Goal: Information Seeking & Learning: Learn about a topic

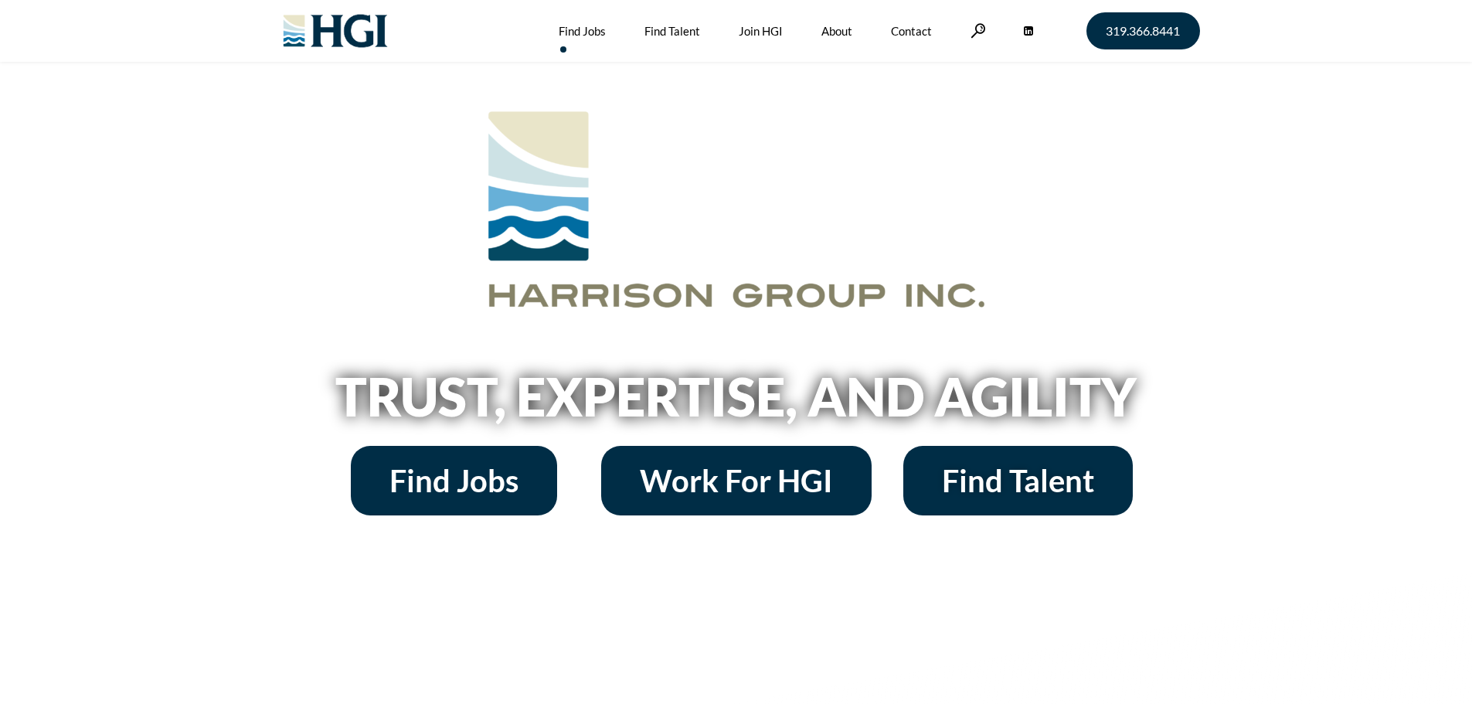
click at [569, 32] on link "Find Jobs" at bounding box center [582, 31] width 47 height 62
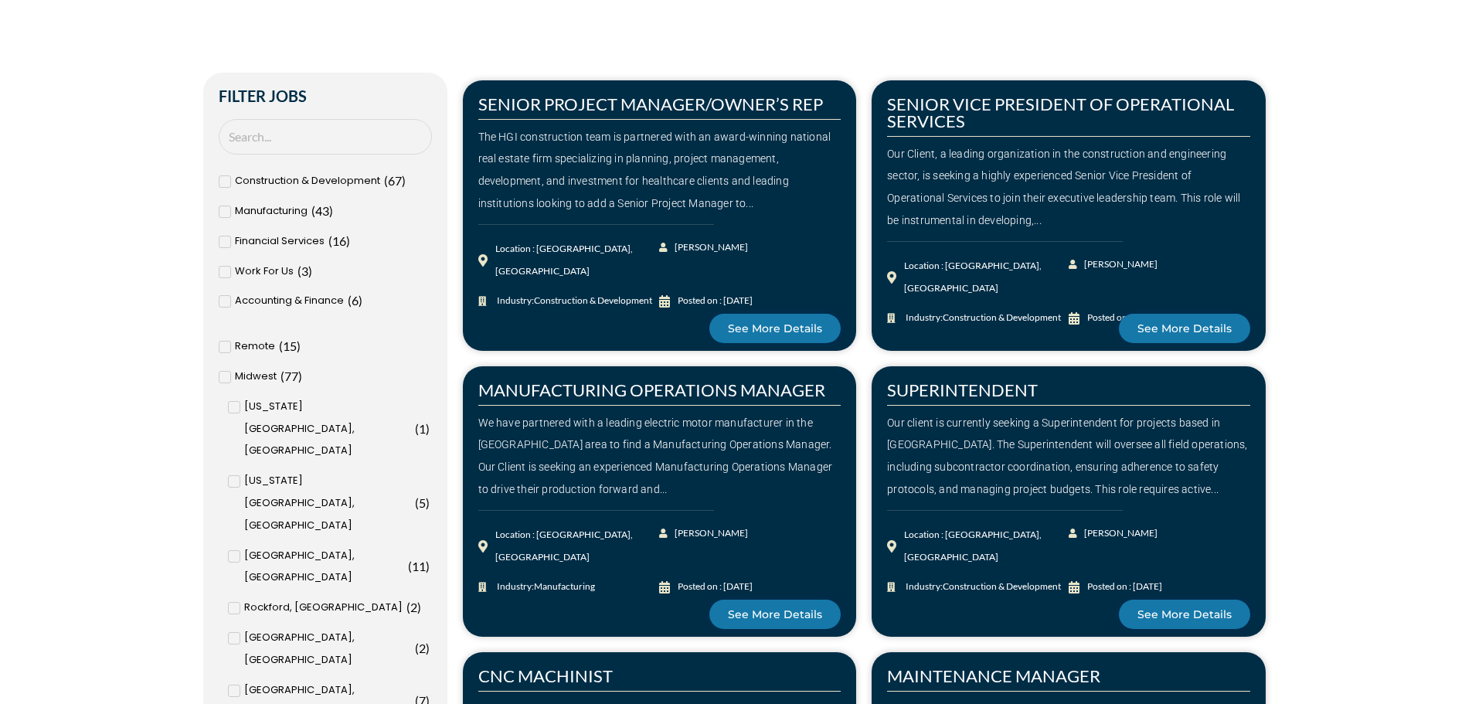
scroll to position [515, 0]
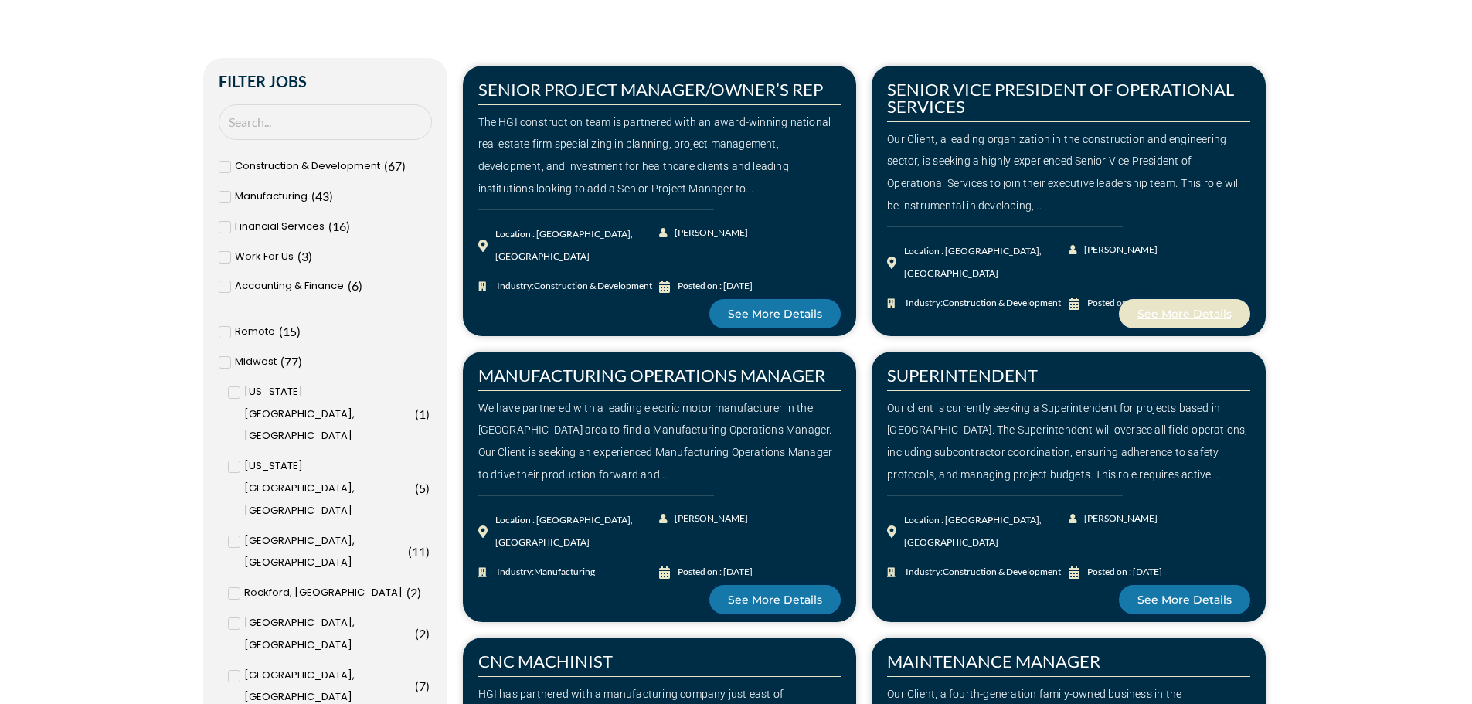
click at [1174, 316] on span "See More Details" at bounding box center [1185, 313] width 94 height 11
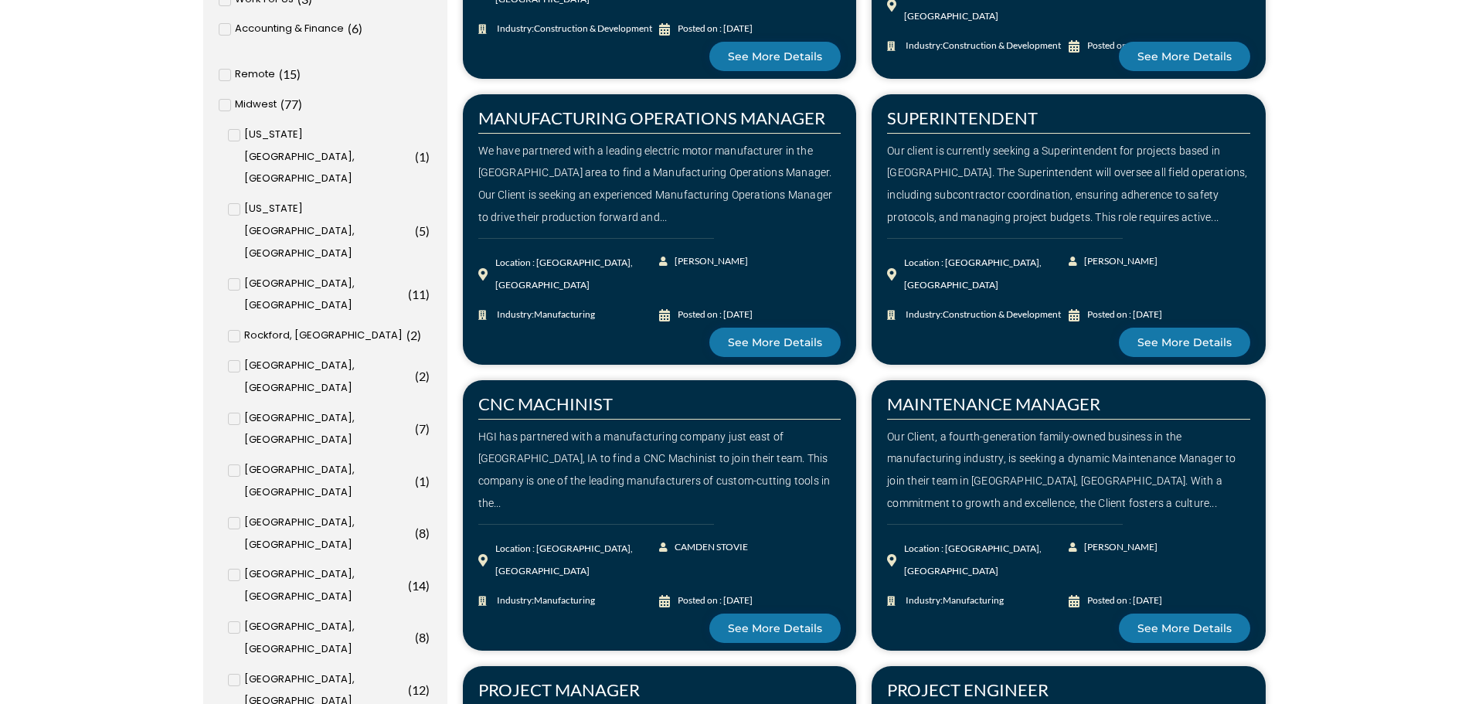
scroll to position [1030, 0]
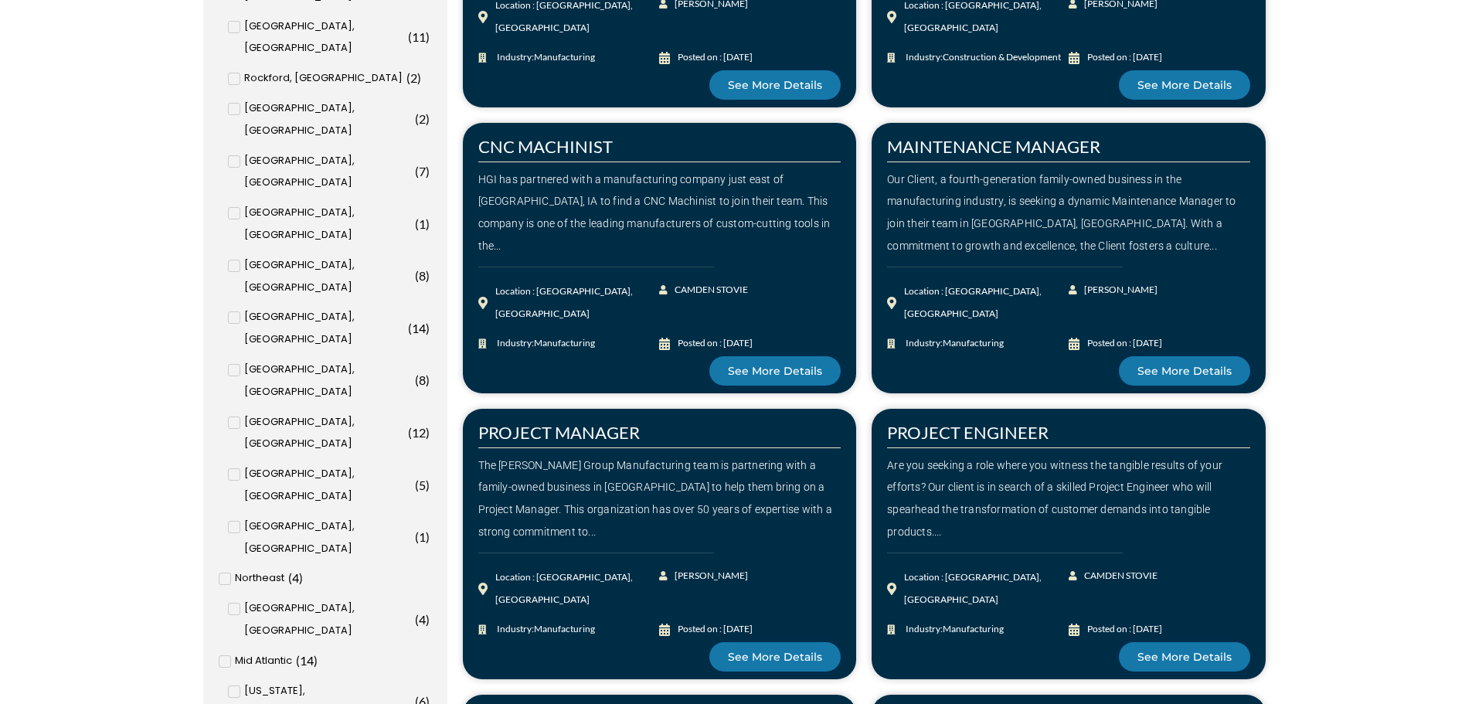
click at [0, 0] on input "Atlanta, GA ( 2 )" at bounding box center [0, 0] width 0 height 0
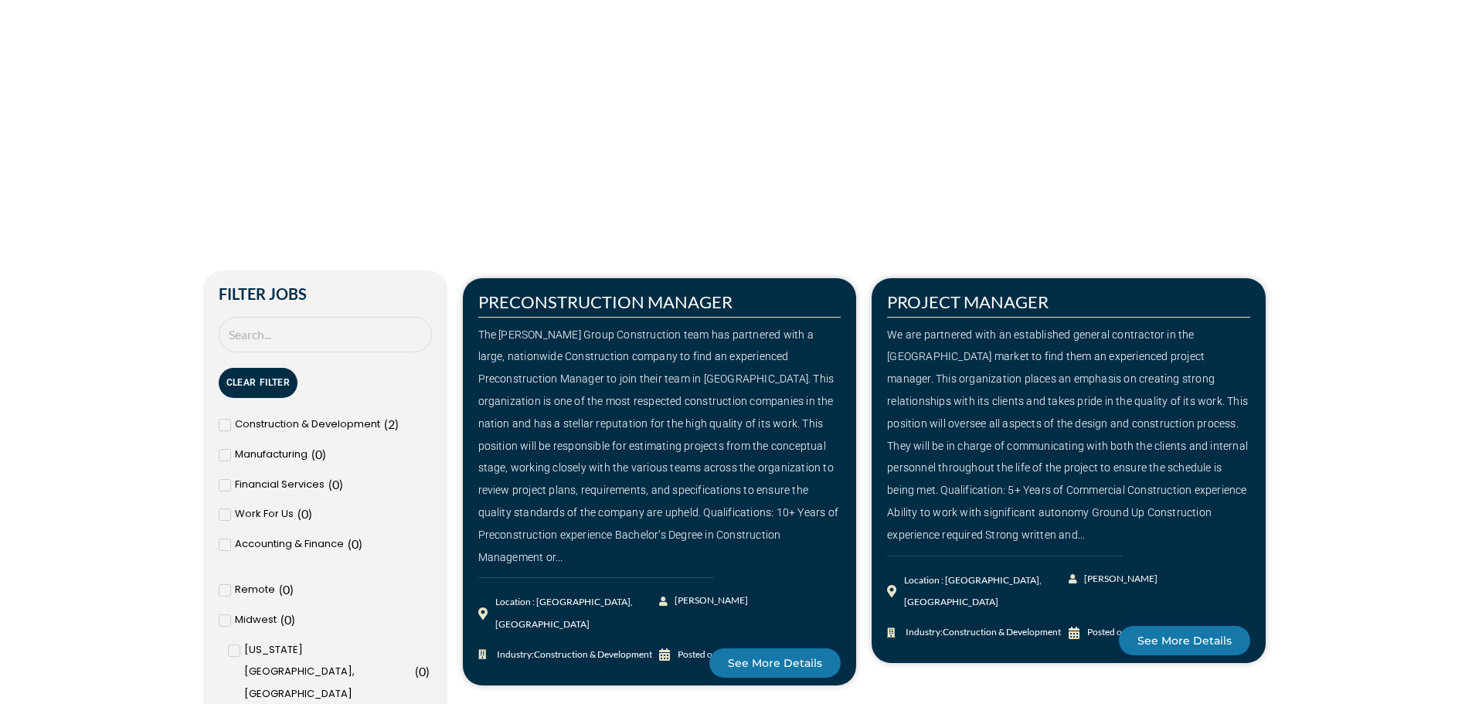
scroll to position [1076, 0]
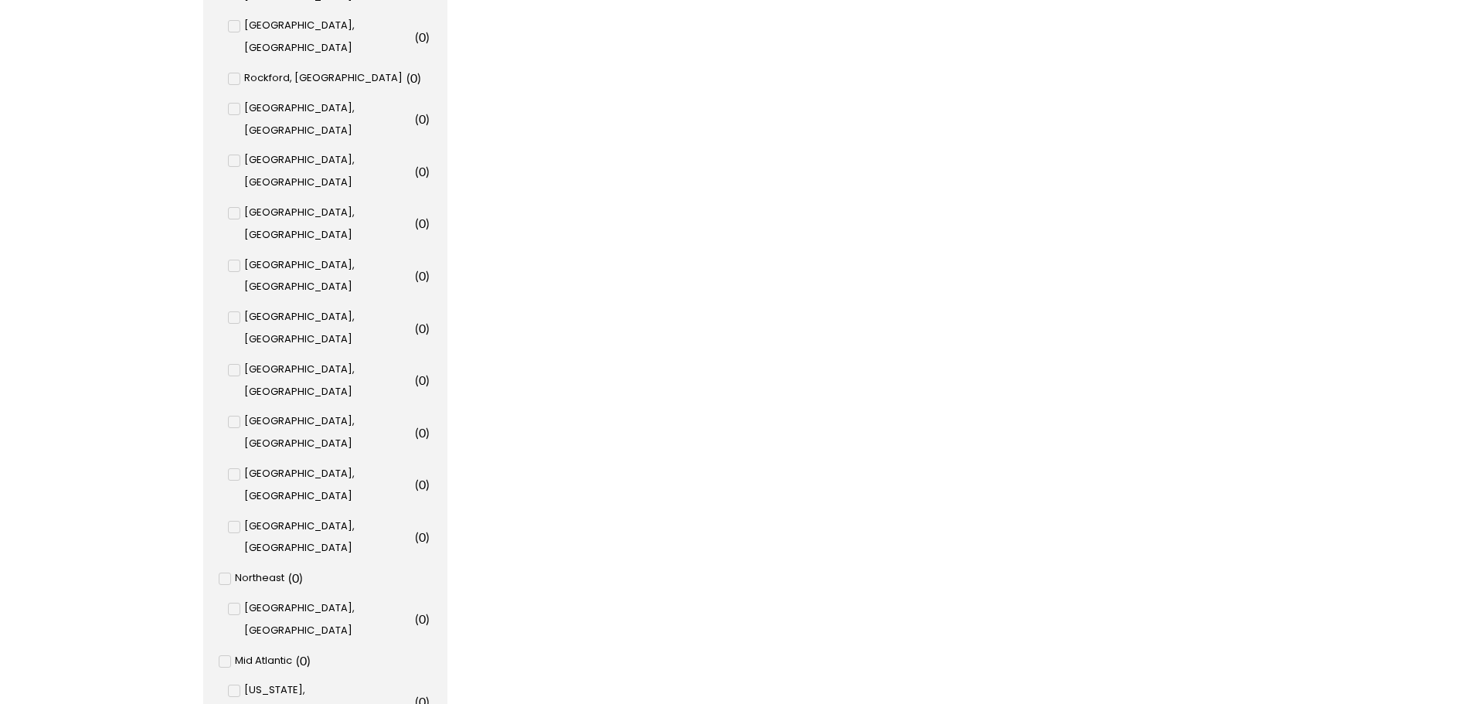
click at [0, 0] on input "Atlanta, GA ( 2 )" at bounding box center [0, 0] width 0 height 0
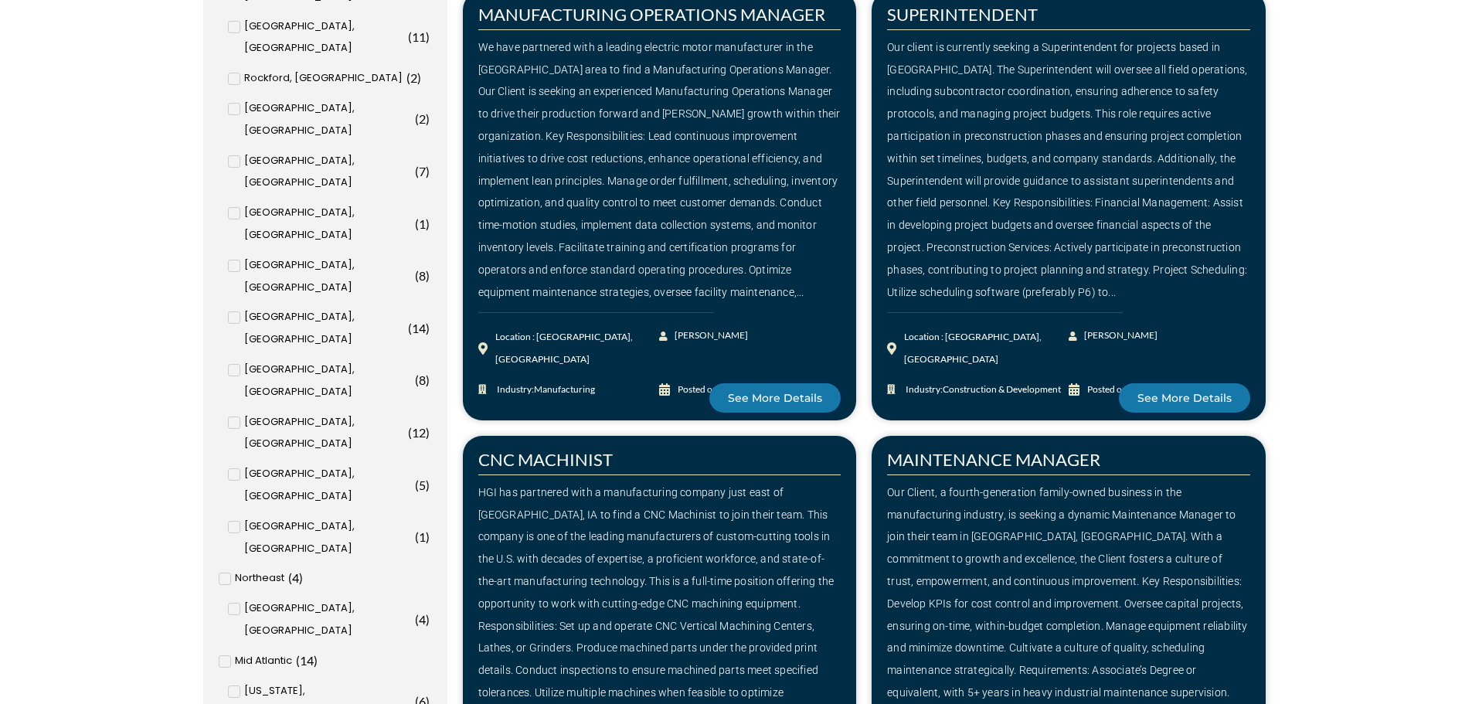
click at [0, 0] on input "Baltimore, MD ( 1 )" at bounding box center [0, 0] width 0 height 0
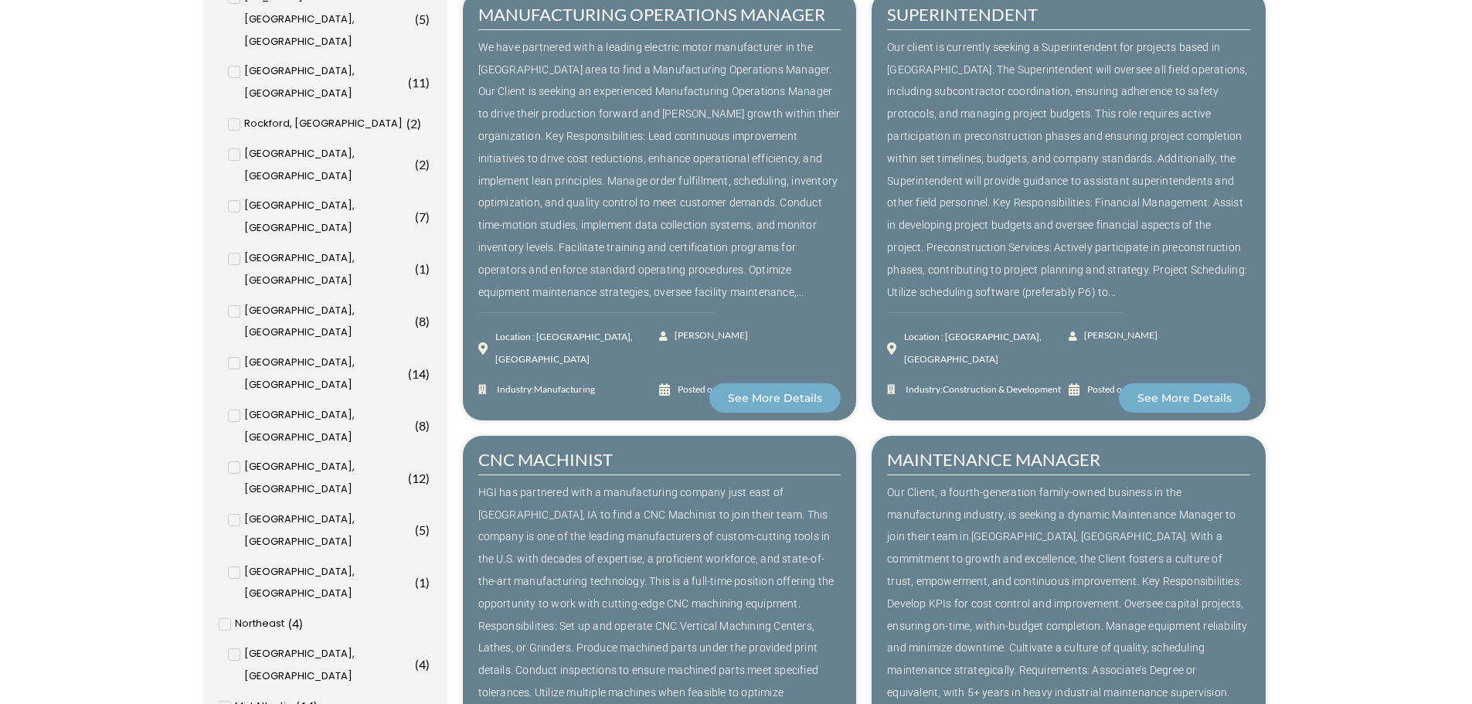
scroll to position [1076, 0]
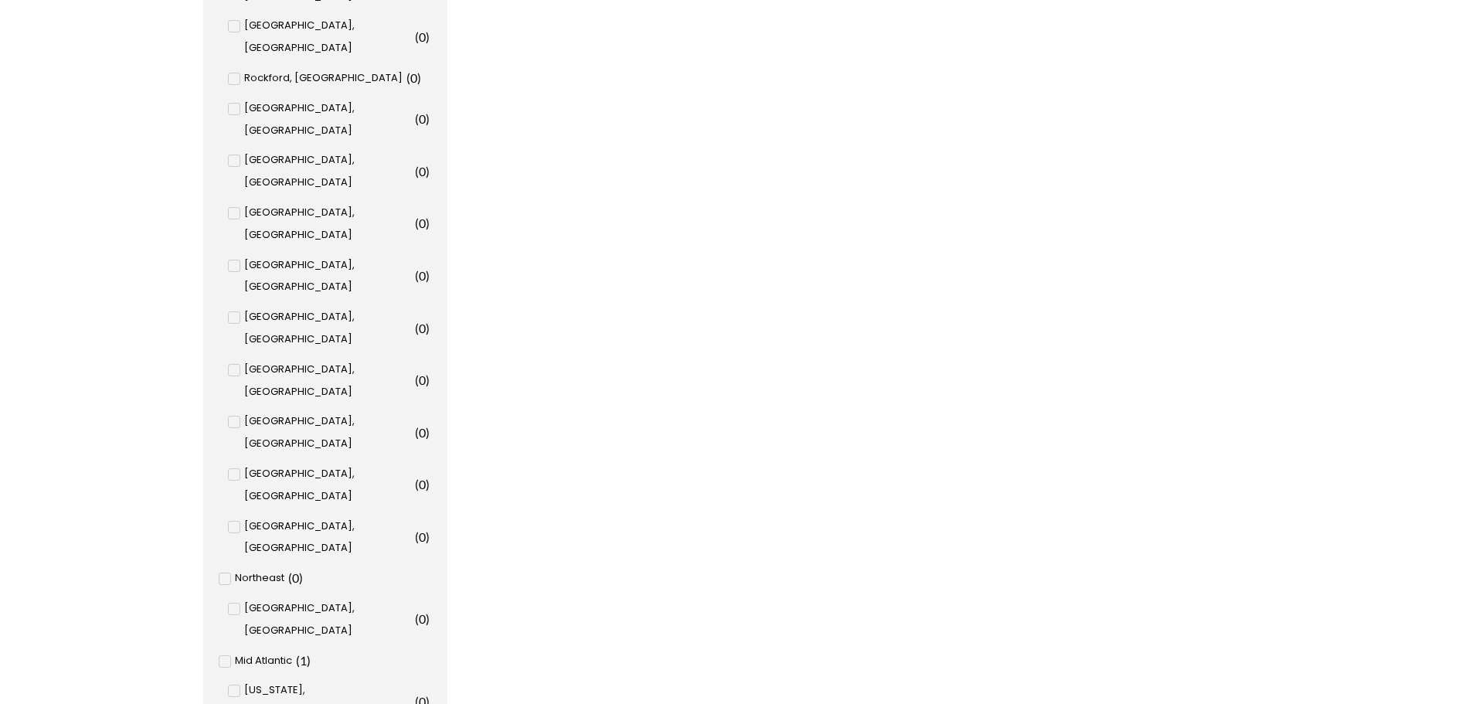
click at [0, 0] on input "Philadelphia, PA ( 0 )" at bounding box center [0, 0] width 0 height 0
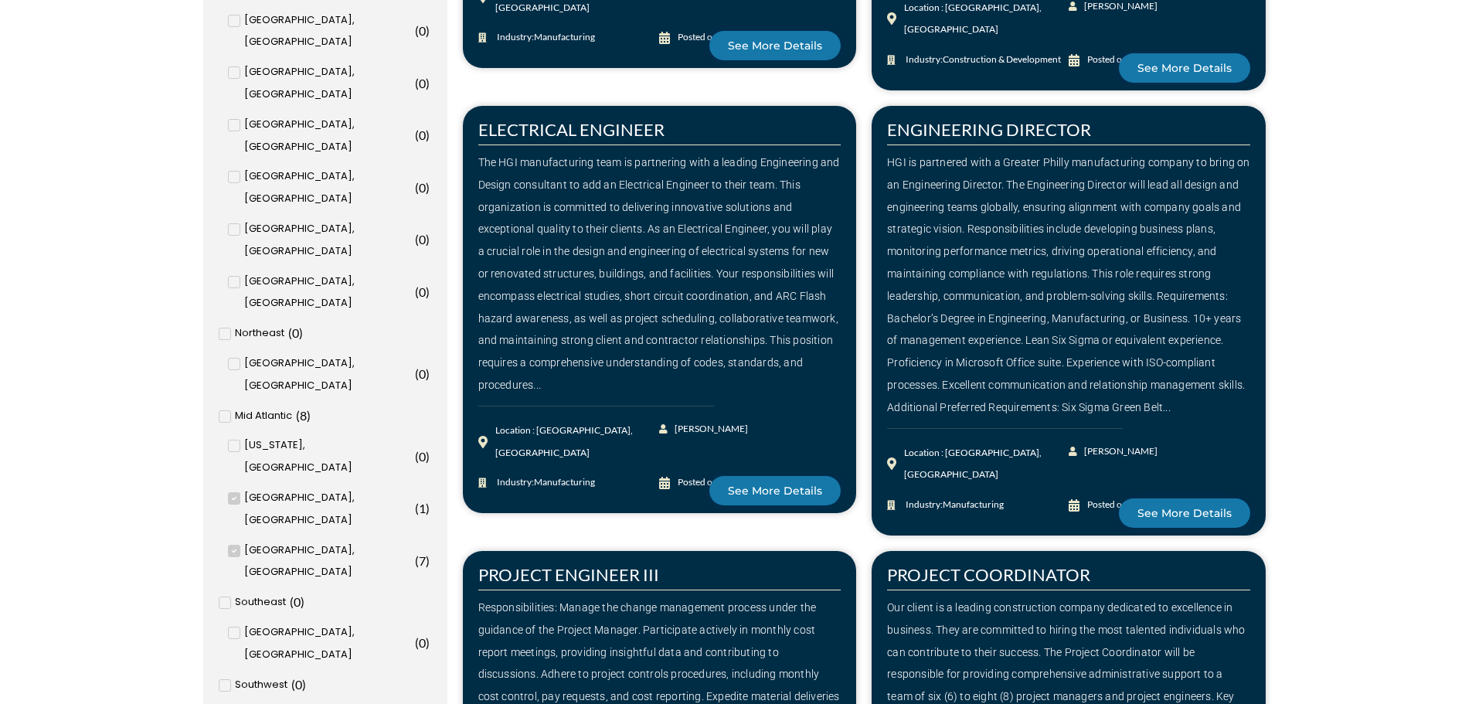
scroll to position [1334, 0]
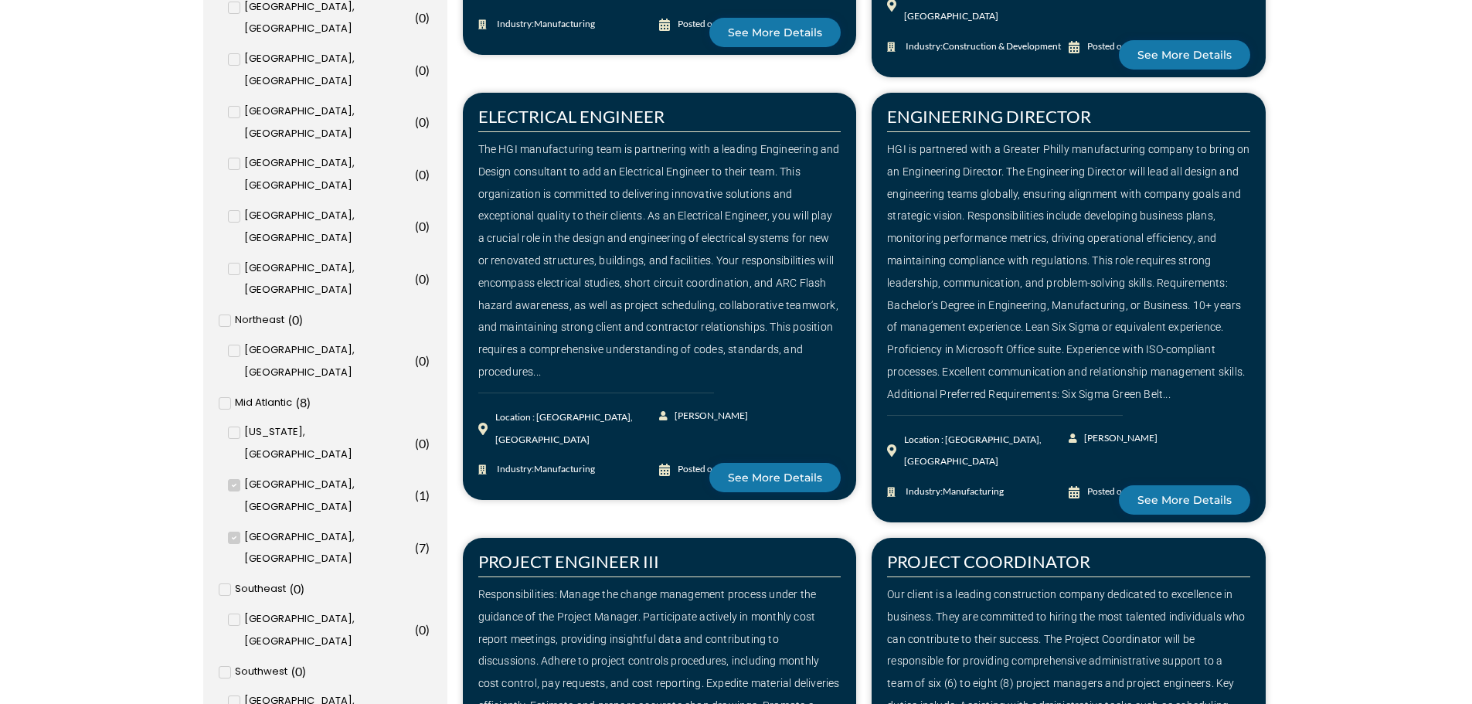
click at [233, 533] on icon at bounding box center [234, 537] width 5 height 9
click at [0, 0] on input "Philadelphia, PA ( 7 )" at bounding box center [0, 0] width 0 height 0
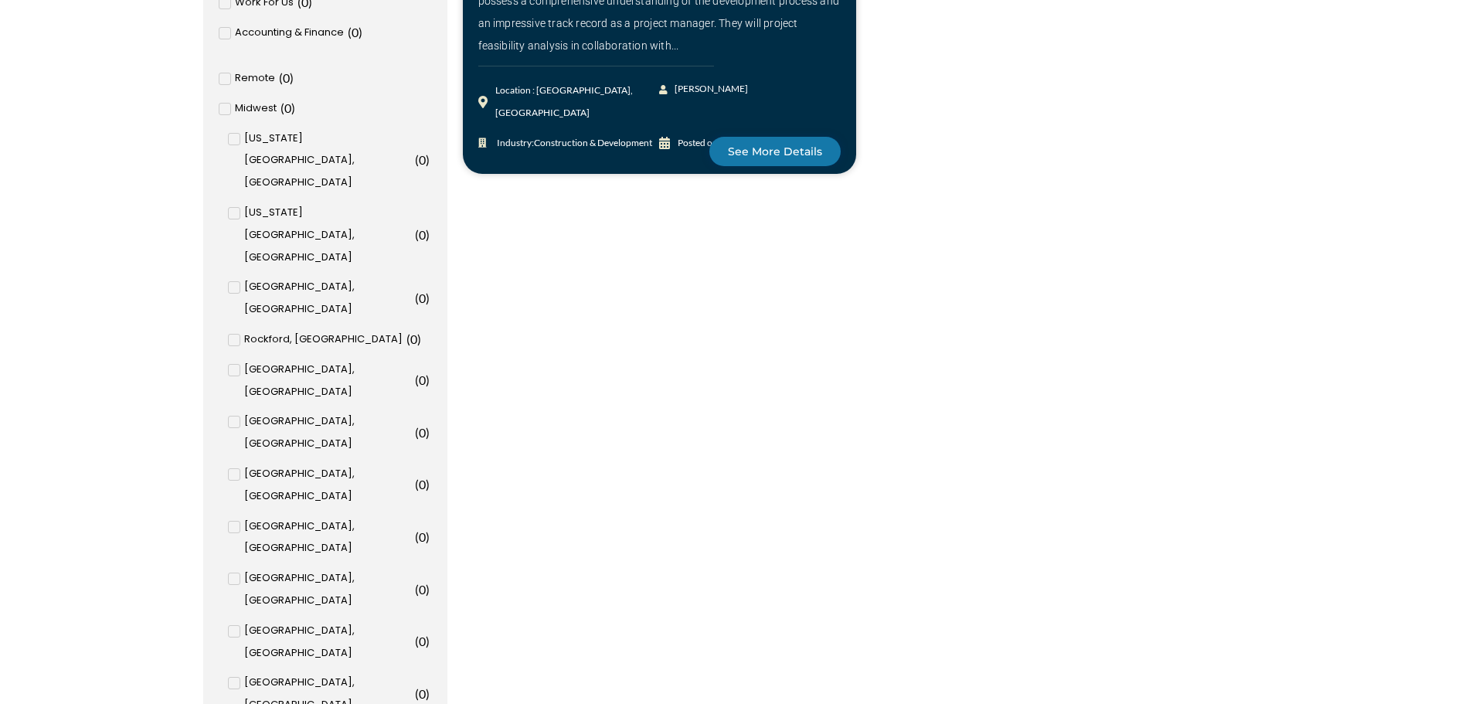
scroll to position [818, 0]
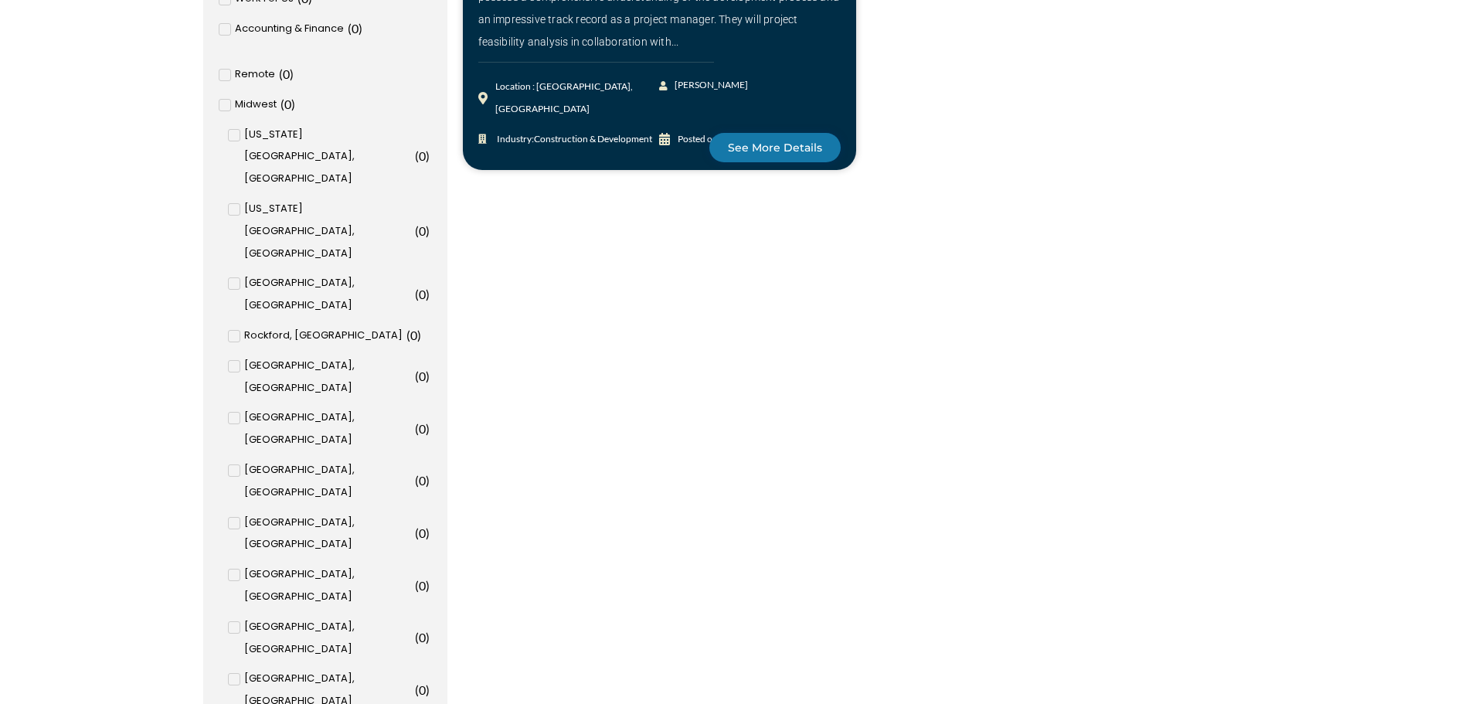
drag, startPoint x: 234, startPoint y: 642, endPoint x: 553, endPoint y: 520, distance: 341.0
click at [0, 0] on input "Baltimore, MD ( 1 )" at bounding box center [0, 0] width 0 height 0
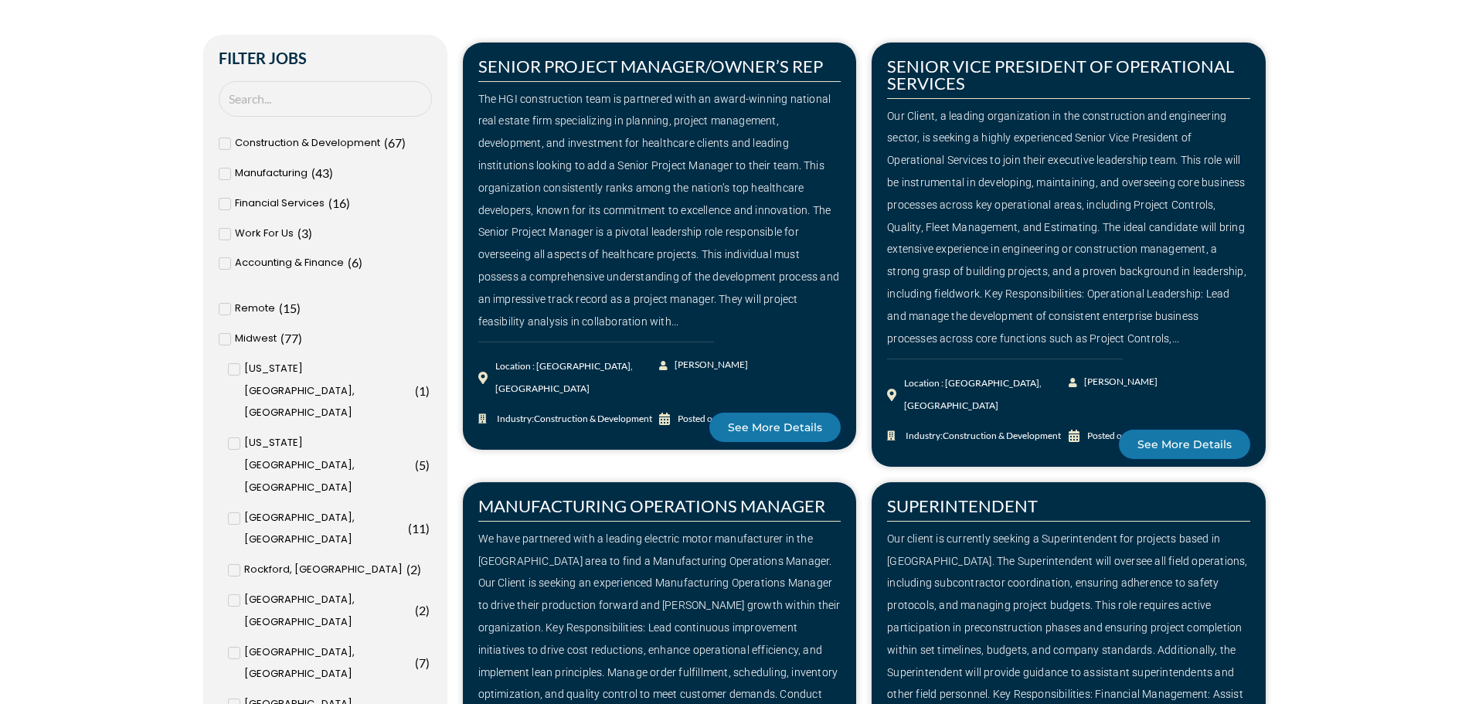
scroll to position [258, 0]
